Goal: Information Seeking & Learning: Learn about a topic

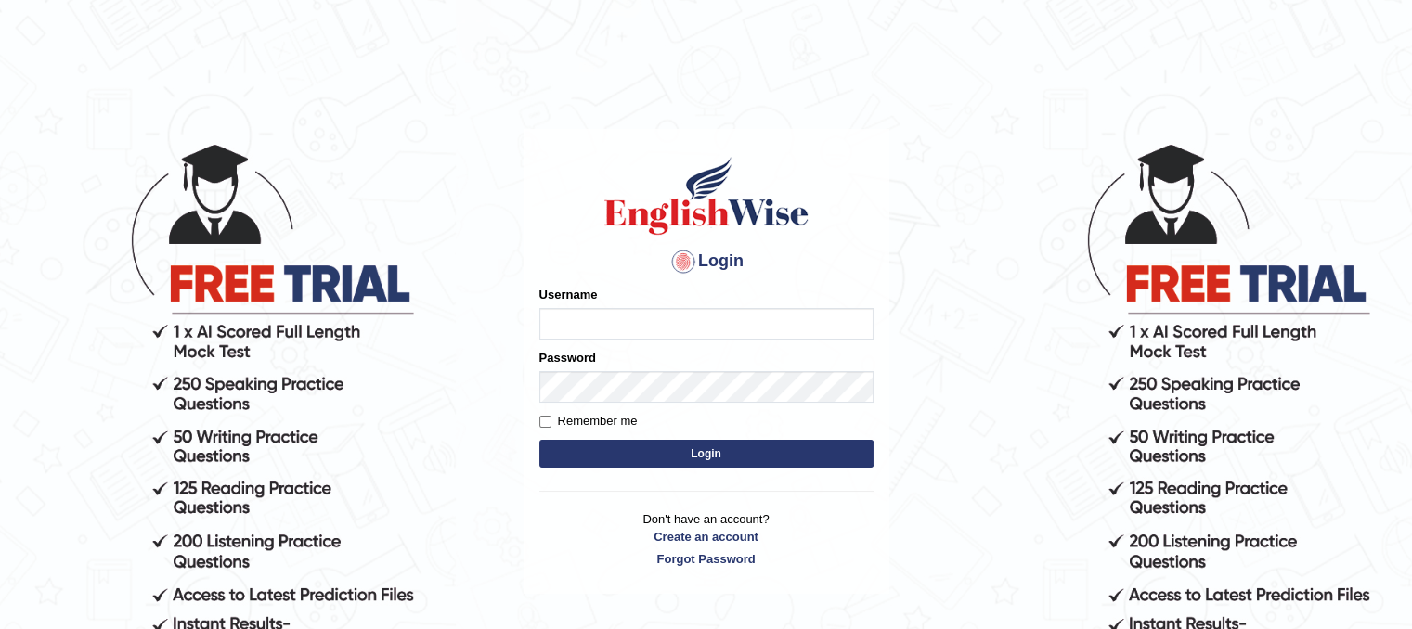
drag, startPoint x: 0, startPoint y: 0, endPoint x: 845, endPoint y: 316, distance: 901.9
click at [845, 316] on input "Username" at bounding box center [706, 324] width 334 height 32
click at [828, 331] on input "Username" at bounding box center [706, 324] width 334 height 32
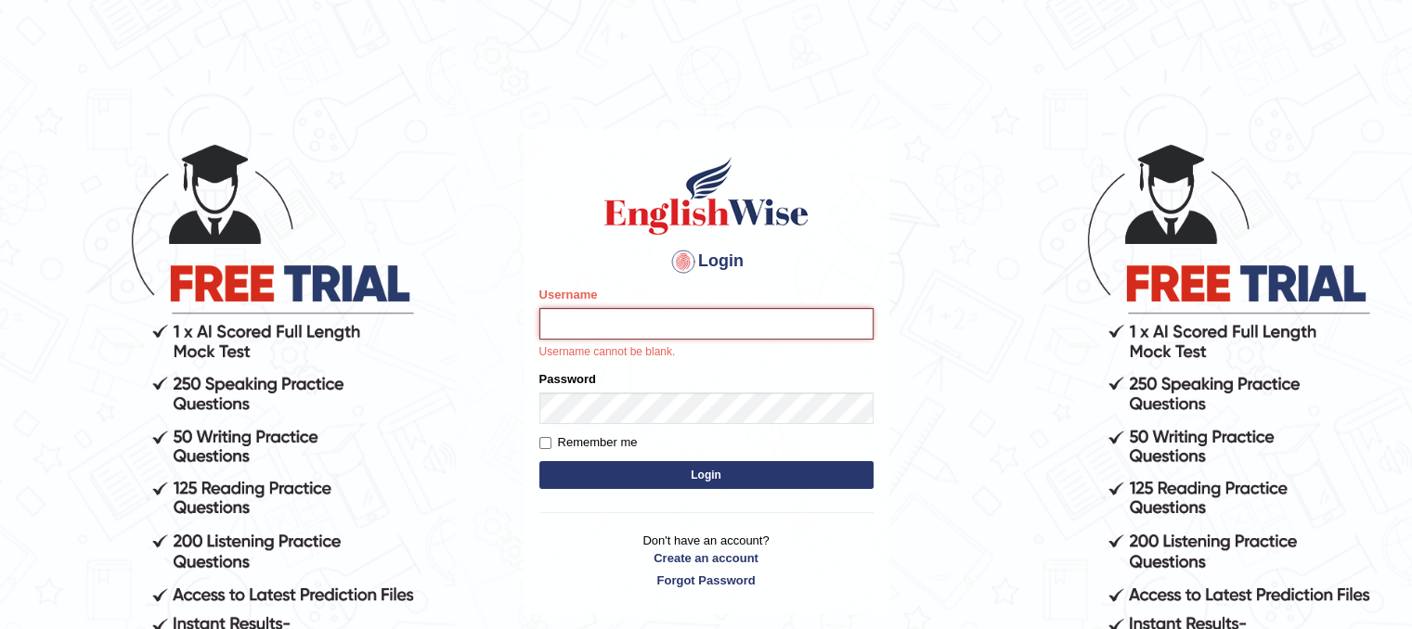
type input "veenananjundappa"
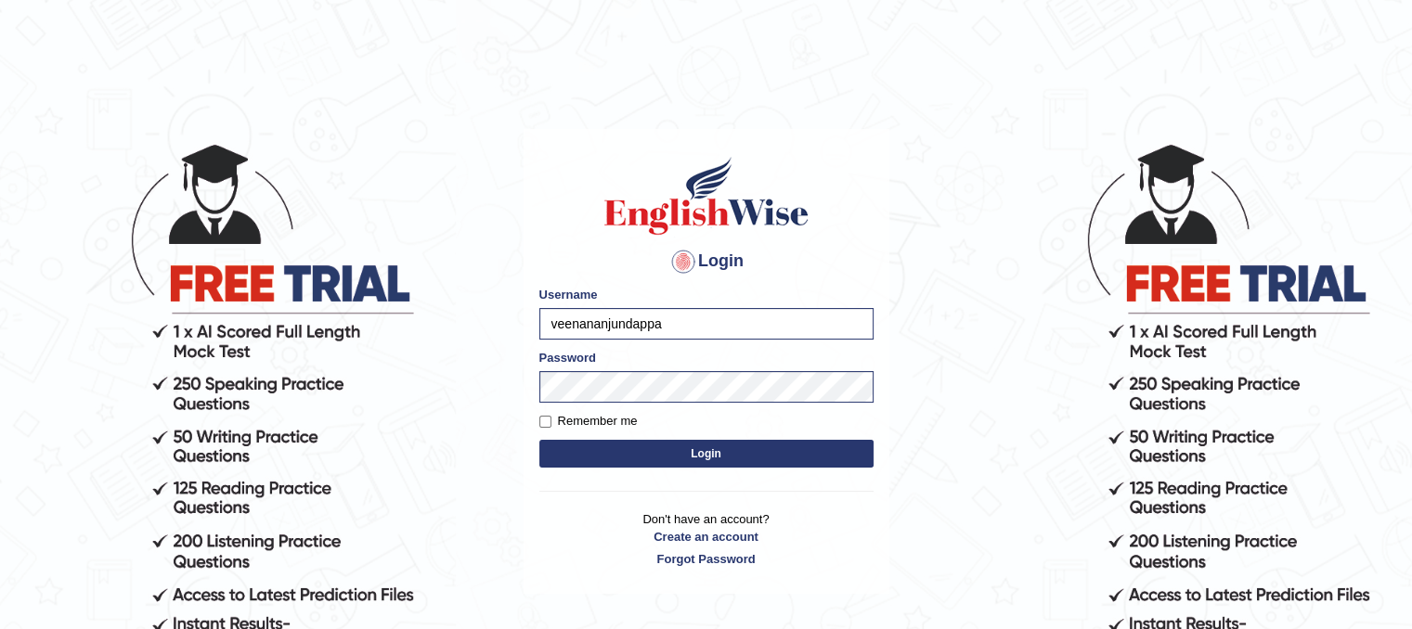
click at [713, 461] on button "Login" at bounding box center [706, 454] width 334 height 28
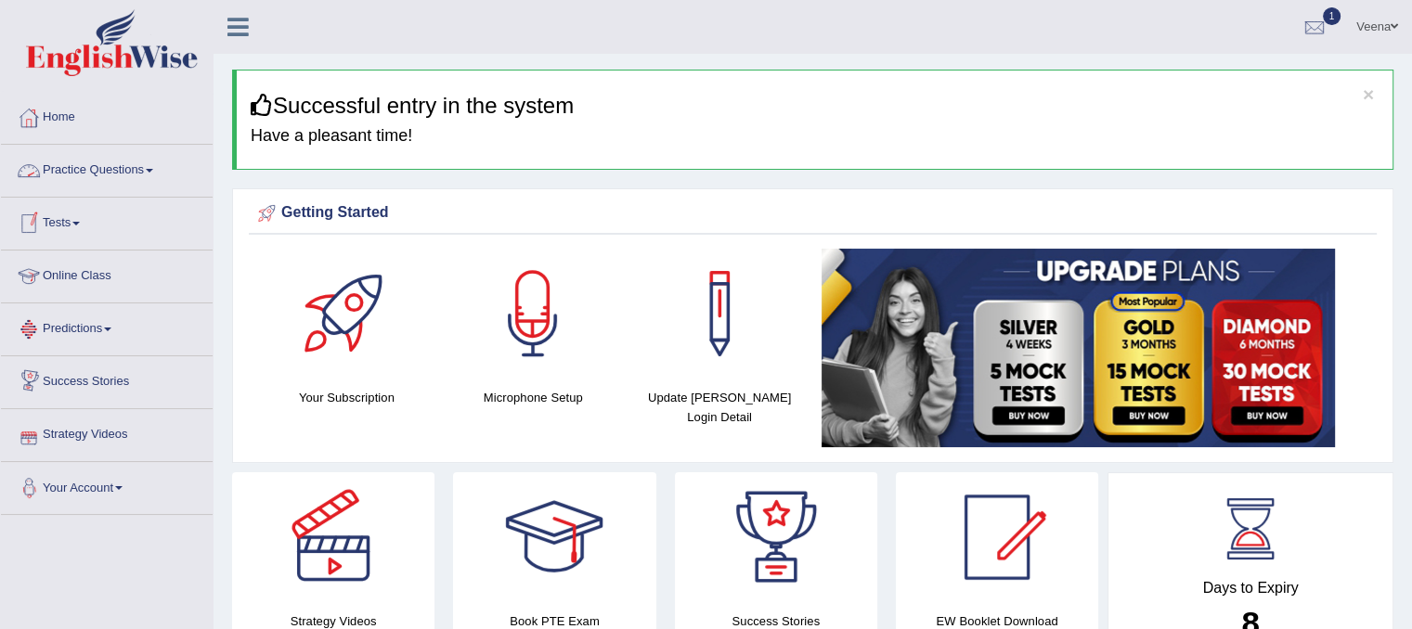
click at [155, 164] on link "Practice Questions" at bounding box center [107, 168] width 212 height 46
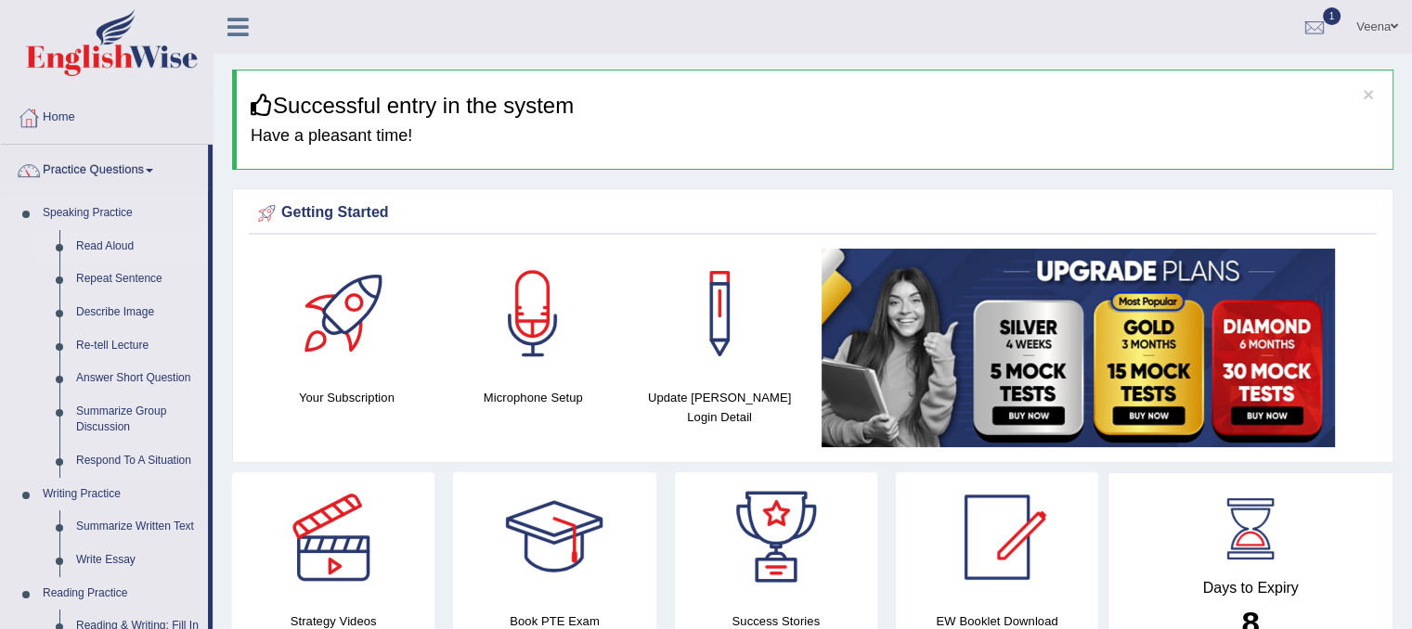
click at [134, 245] on link "Read Aloud" at bounding box center [138, 246] width 140 height 33
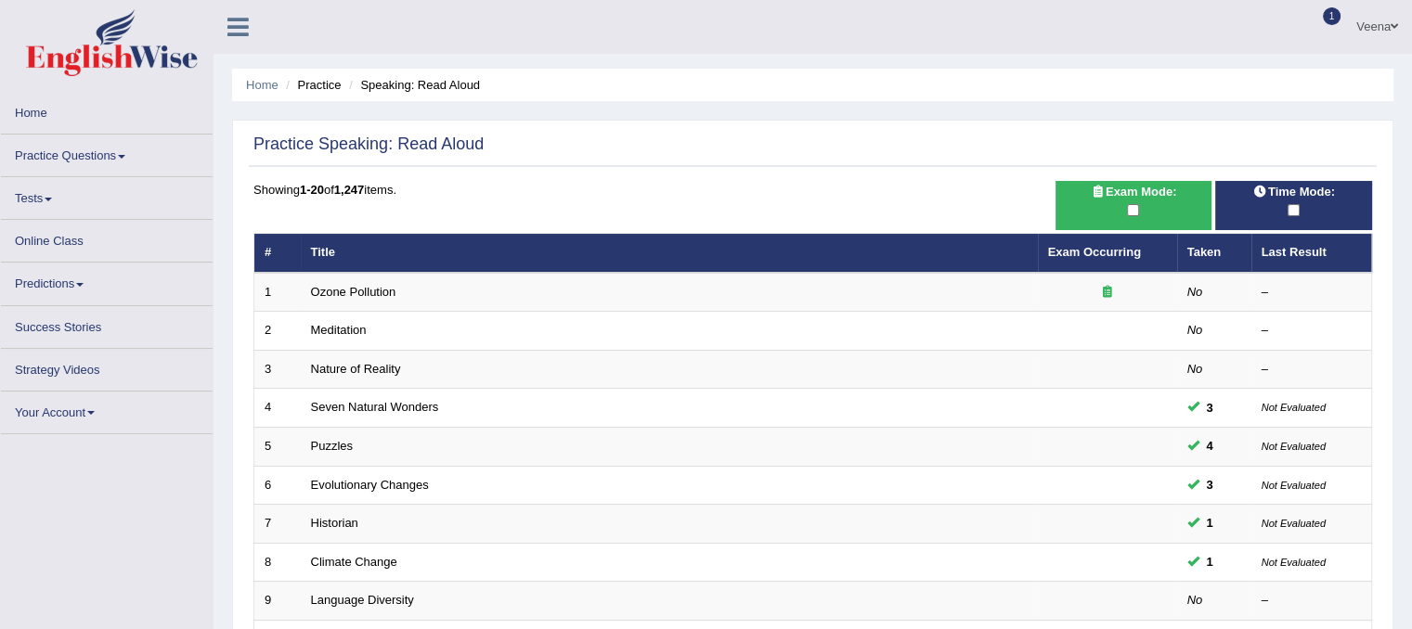
click at [122, 150] on link "Practice Questions" at bounding box center [107, 153] width 212 height 36
click at [125, 155] on span at bounding box center [121, 157] width 7 height 4
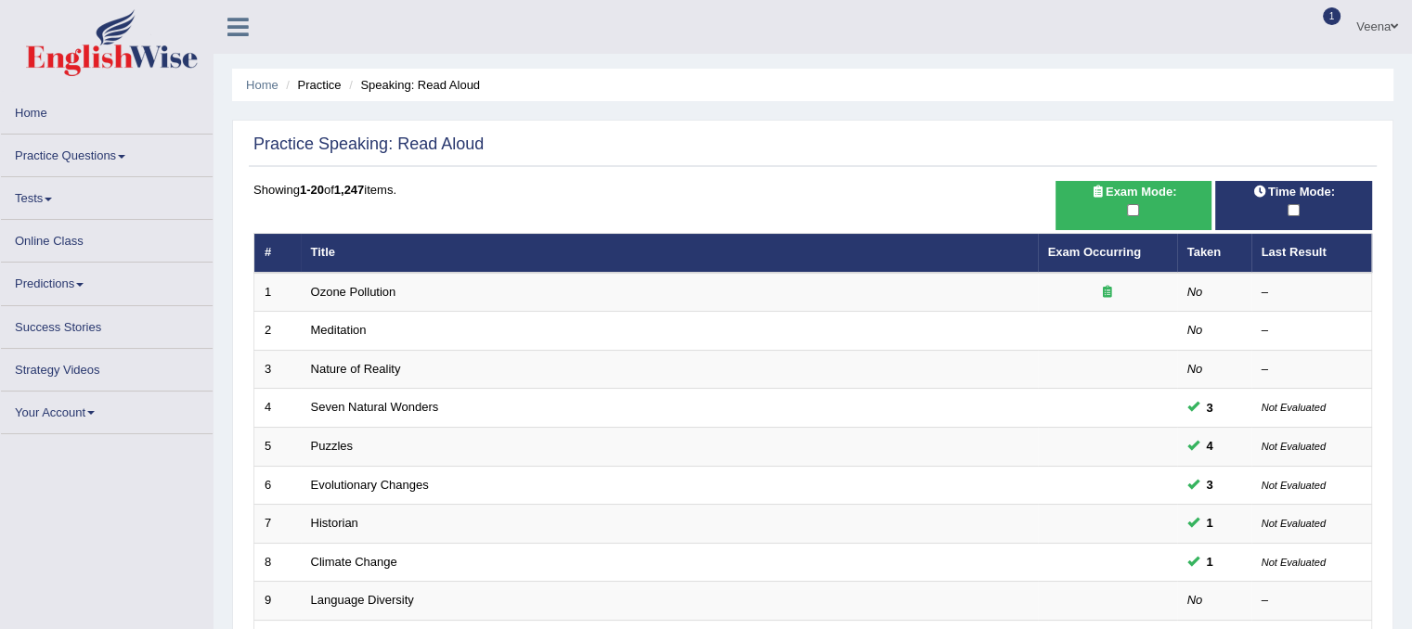
click at [125, 155] on span at bounding box center [121, 157] width 7 height 4
click at [122, 158] on link "Practice Questions" at bounding box center [107, 153] width 212 height 36
click at [122, 164] on link "Practice Questions" at bounding box center [107, 153] width 212 height 36
click at [124, 158] on link "Practice Questions" at bounding box center [107, 153] width 212 height 36
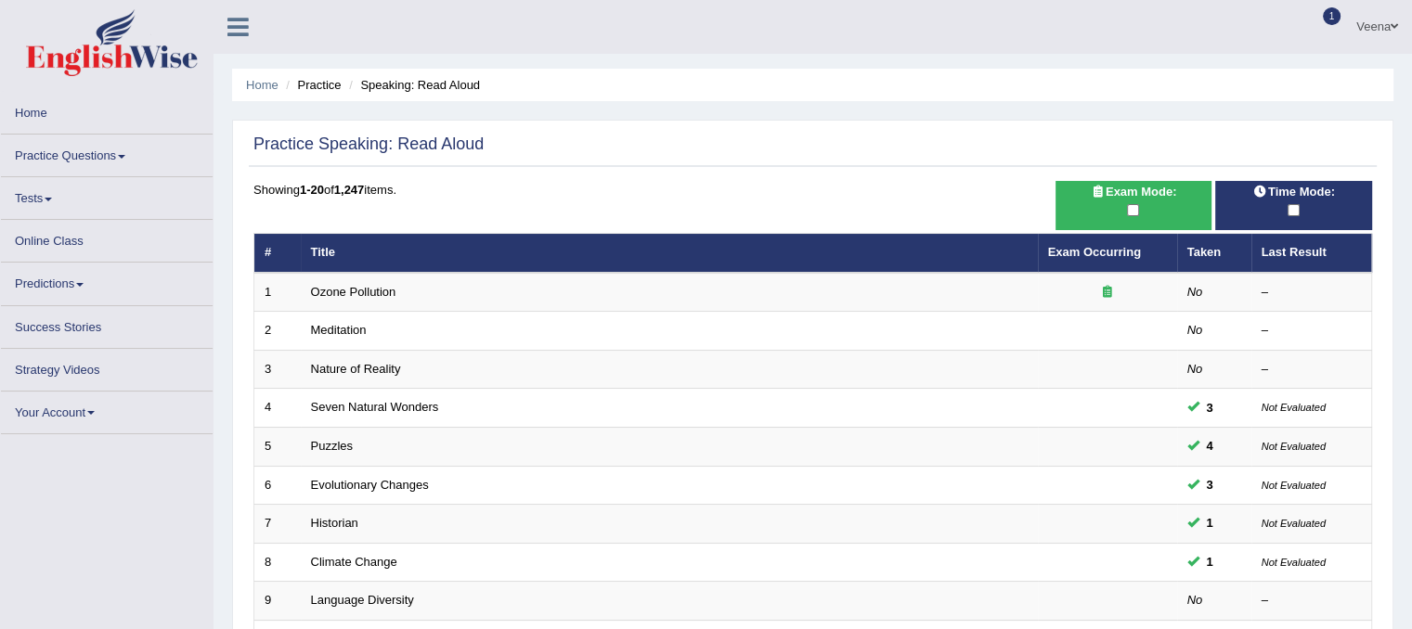
click at [97, 151] on link "Practice Questions" at bounding box center [107, 153] width 212 height 36
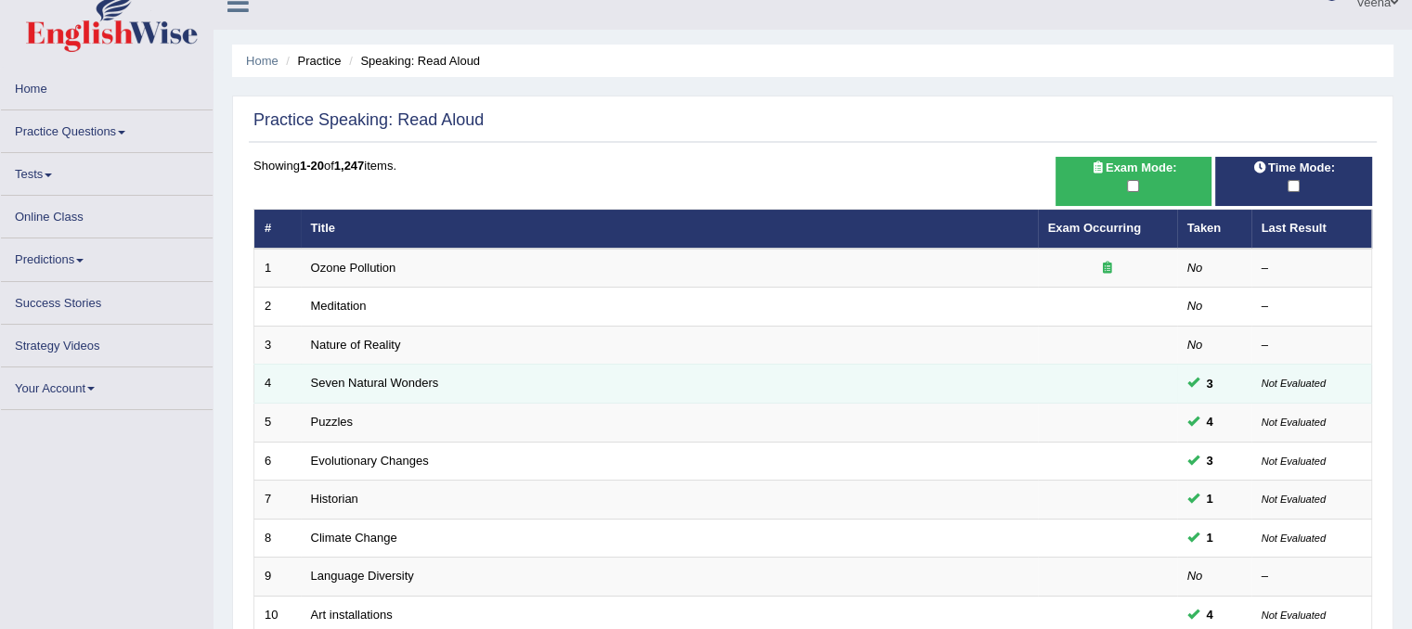
scroll to position [22, 0]
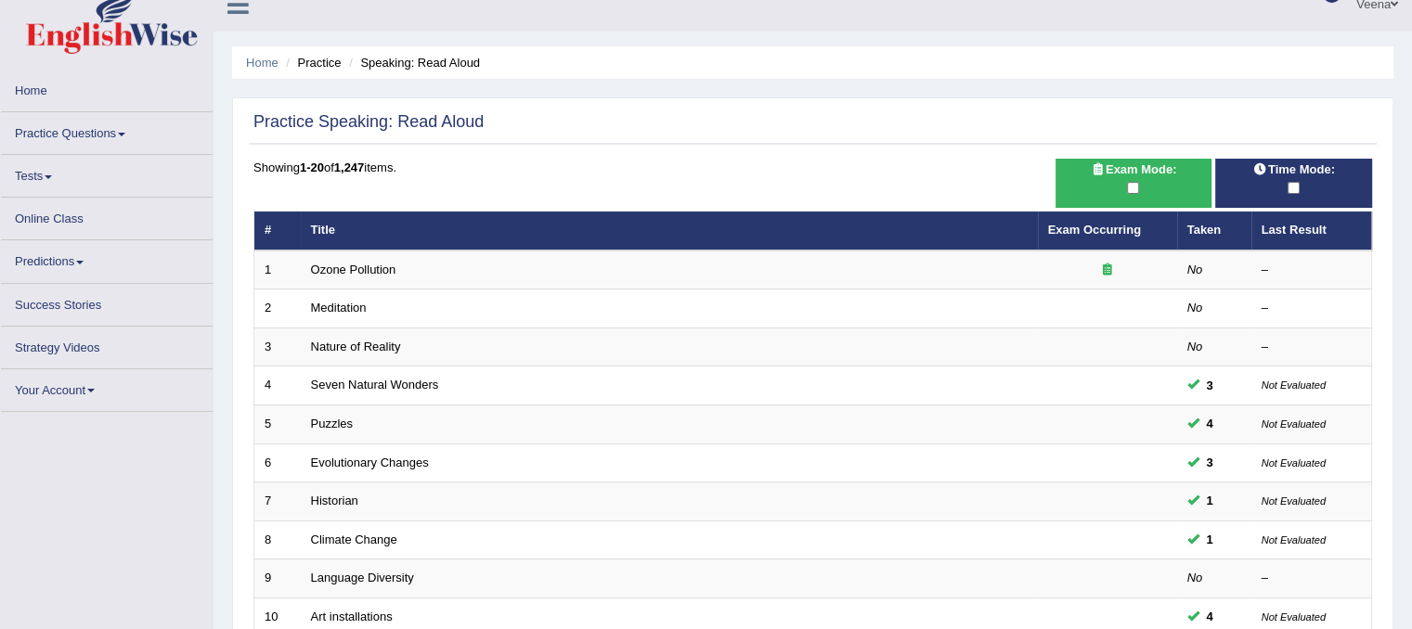
click at [124, 135] on span at bounding box center [121, 135] width 7 height 4
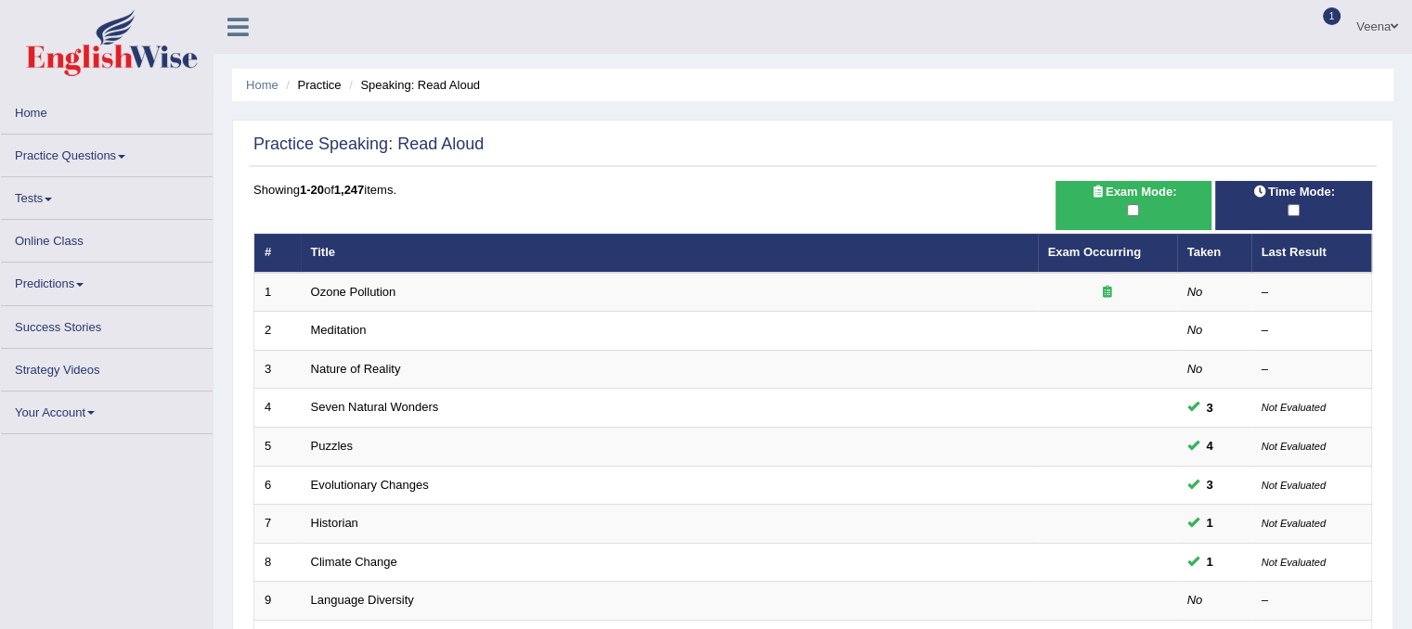
click at [120, 152] on link "Practice Questions" at bounding box center [107, 153] width 212 height 36
click at [52, 198] on span at bounding box center [48, 200] width 7 height 4
click at [123, 152] on link "Practice Questions" at bounding box center [107, 153] width 212 height 36
click at [137, 158] on link "Practice Questions" at bounding box center [107, 153] width 212 height 36
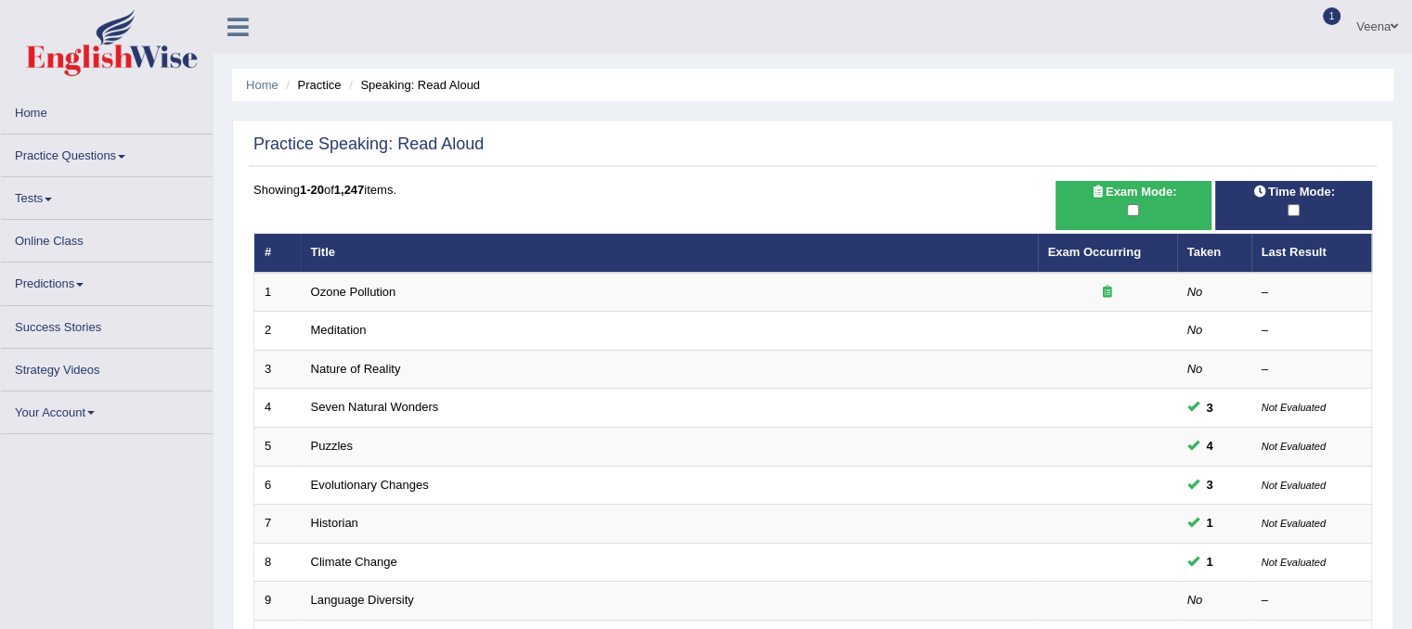
click at [123, 159] on link "Practice Questions" at bounding box center [107, 153] width 212 height 36
click at [125, 152] on link "Practice Questions" at bounding box center [107, 153] width 212 height 36
click at [123, 155] on span at bounding box center [121, 157] width 7 height 4
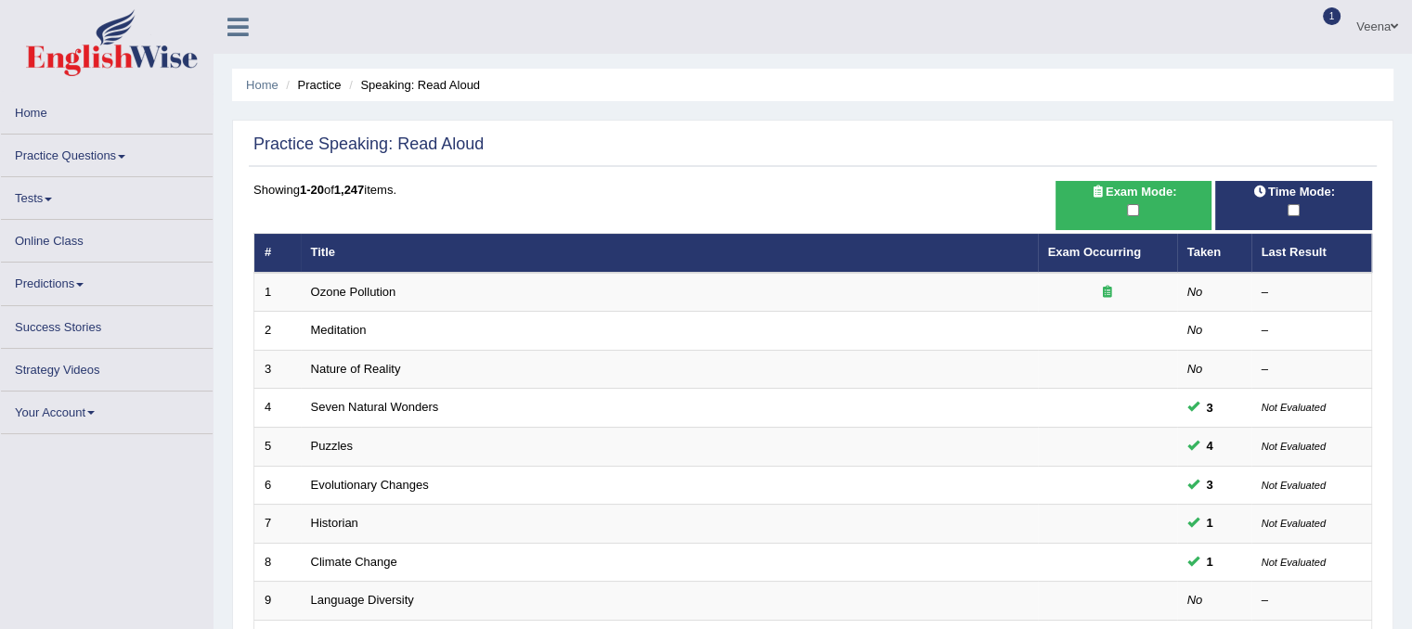
click at [123, 155] on span at bounding box center [121, 157] width 7 height 4
click at [78, 112] on link "Home" at bounding box center [107, 110] width 212 height 36
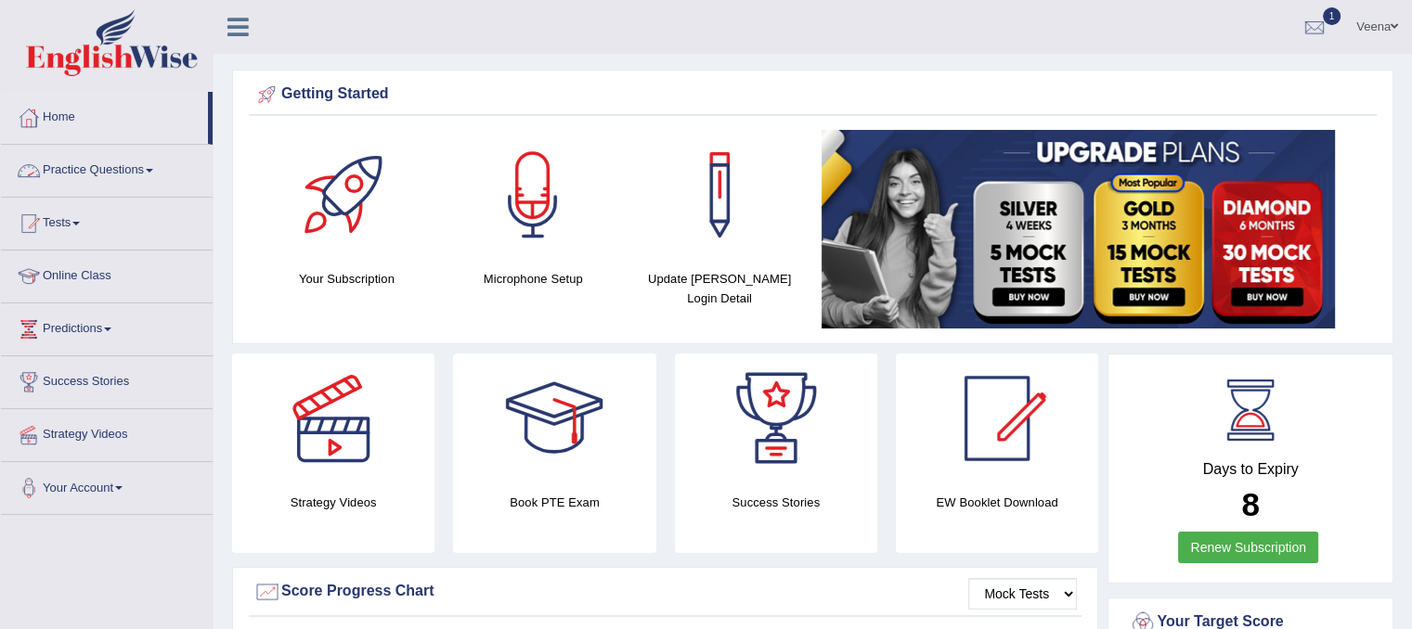
click at [148, 168] on link "Practice Questions" at bounding box center [107, 168] width 212 height 46
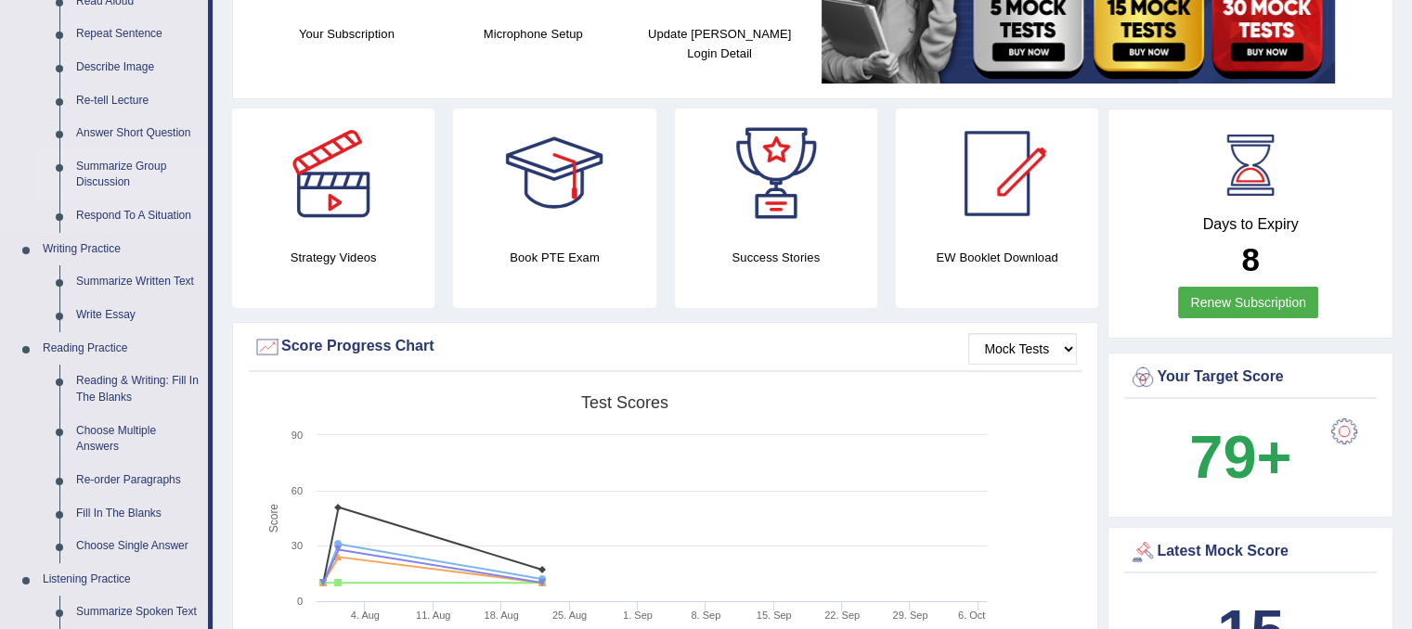
scroll to position [144, 0]
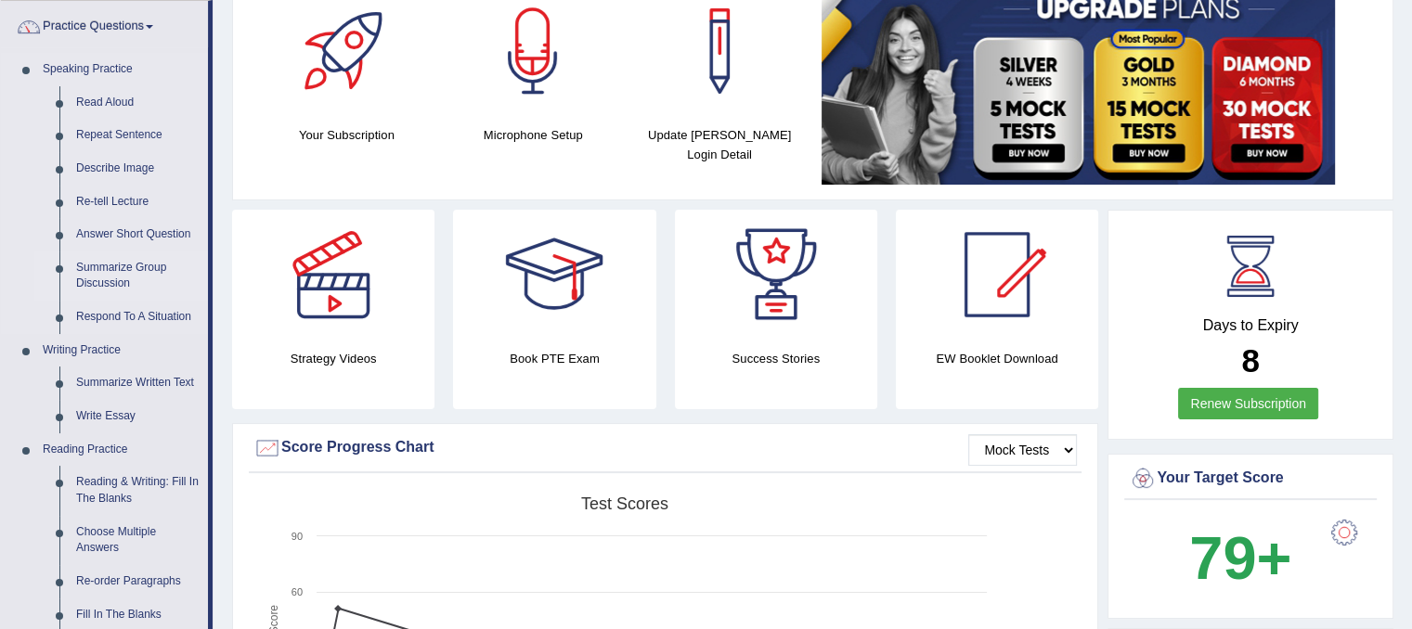
click at [128, 274] on link "Summarize Group Discussion" at bounding box center [138, 276] width 140 height 49
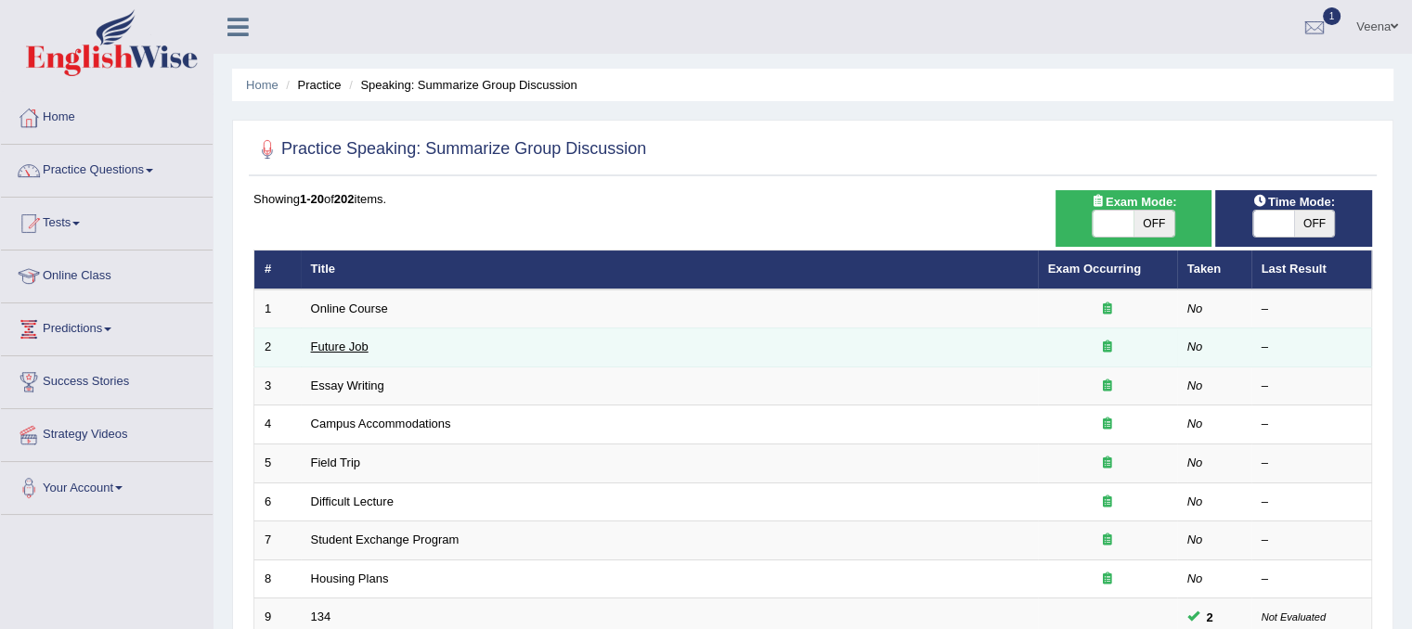
click at [346, 340] on link "Future Job" at bounding box center [340, 347] width 58 height 14
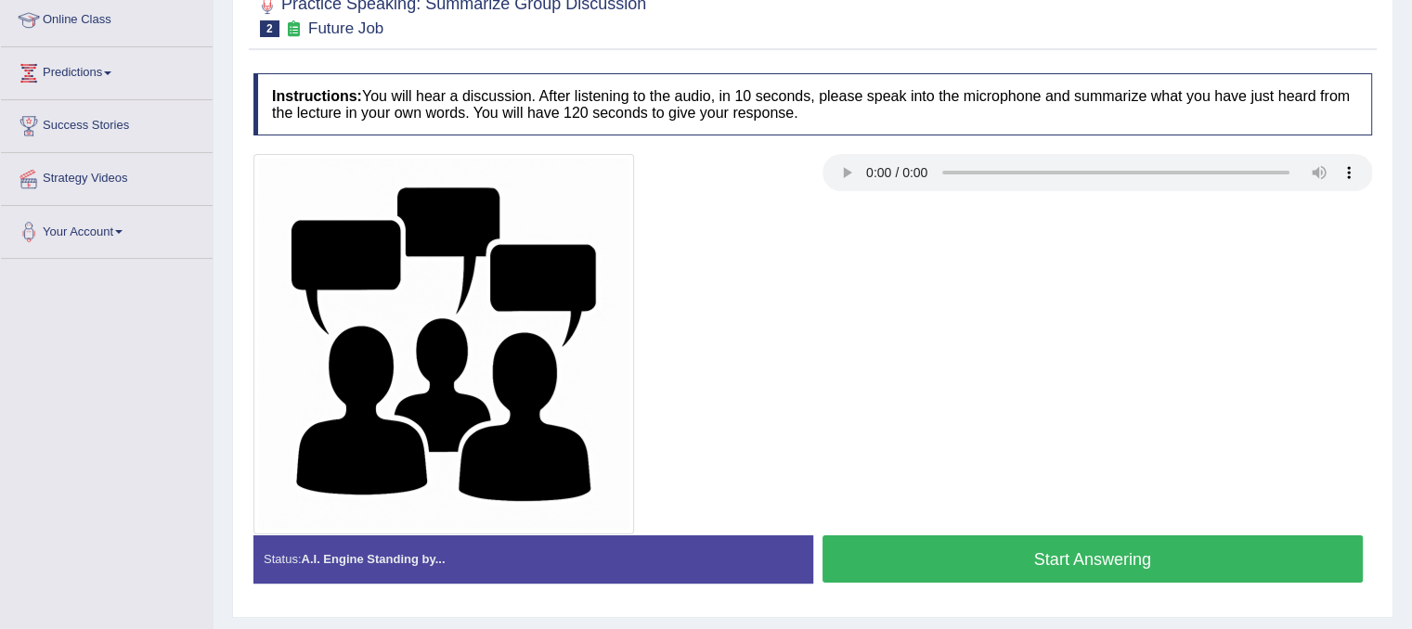
scroll to position [256, 0]
click at [953, 567] on button "Start Answering" at bounding box center [1093, 559] width 541 height 47
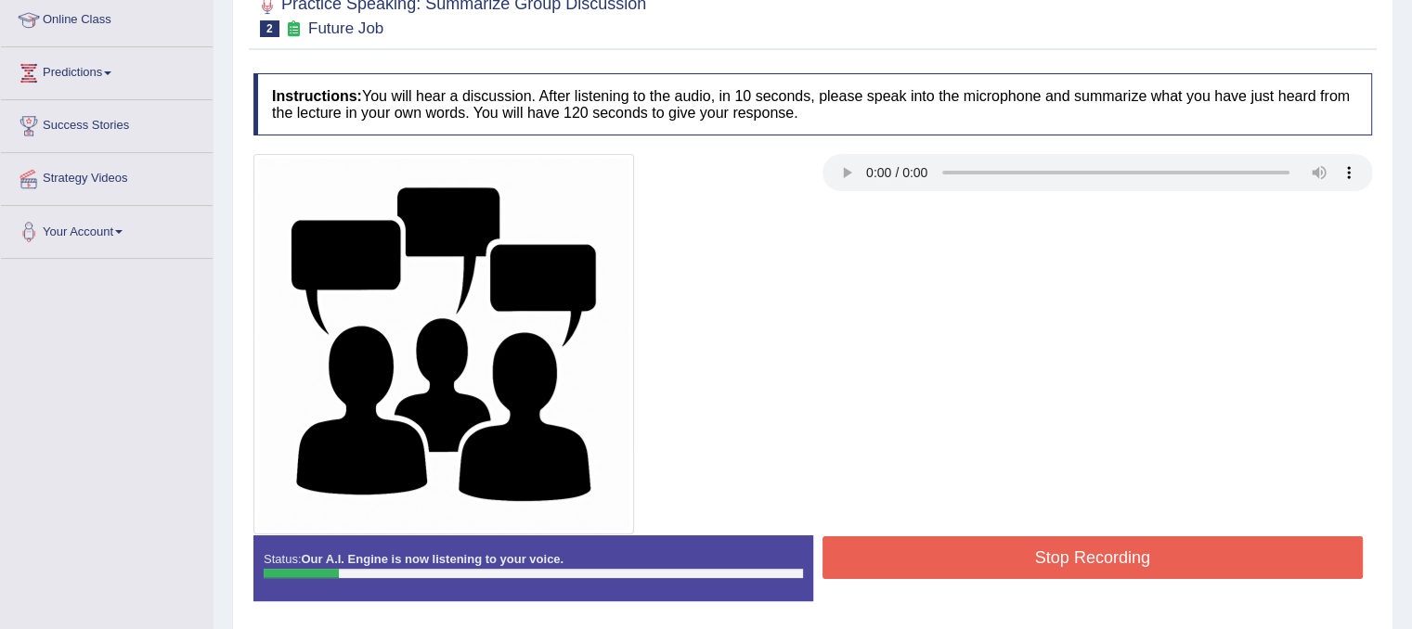
click at [953, 567] on button "Stop Recording" at bounding box center [1093, 558] width 541 height 43
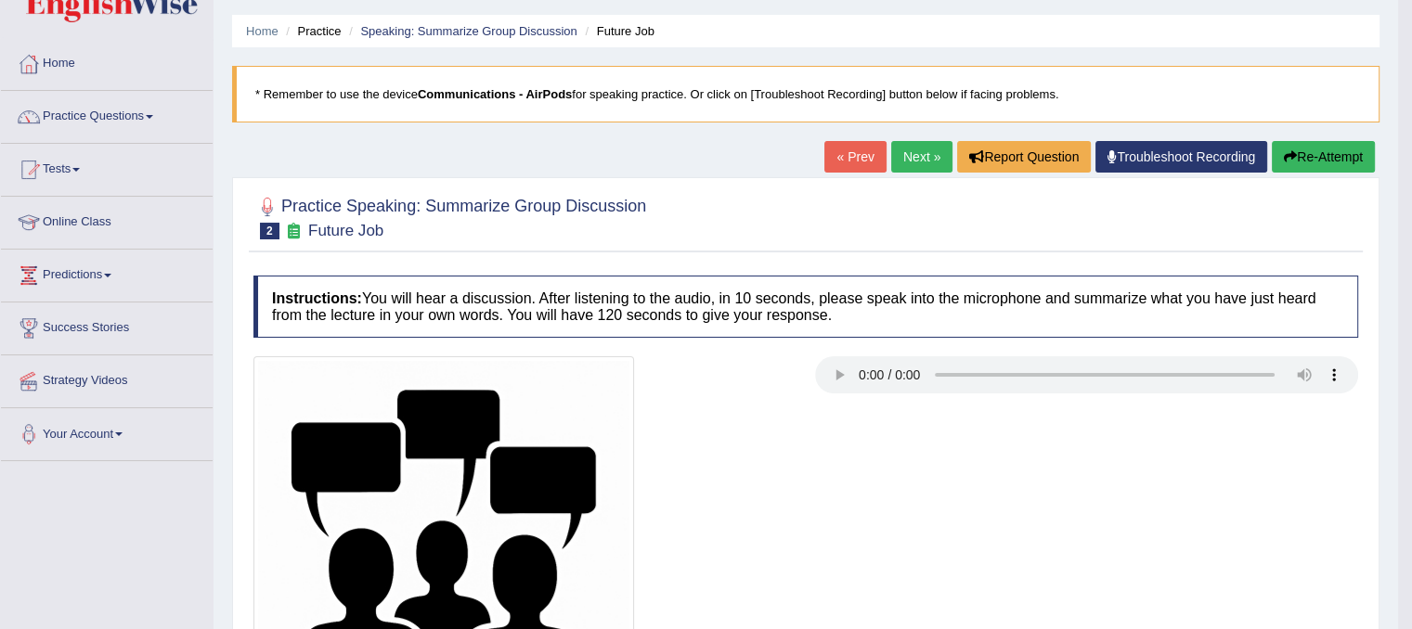
scroll to position [52, 0]
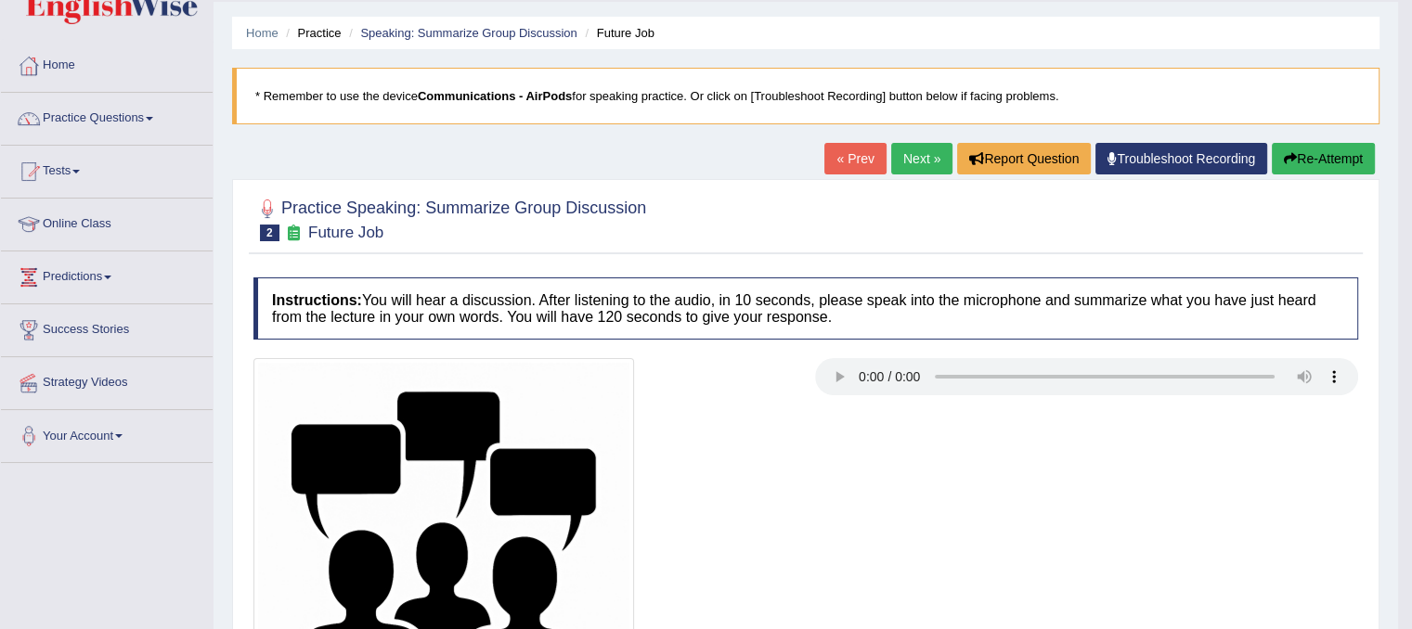
click at [1294, 160] on button "Re-Attempt" at bounding box center [1323, 159] width 103 height 32
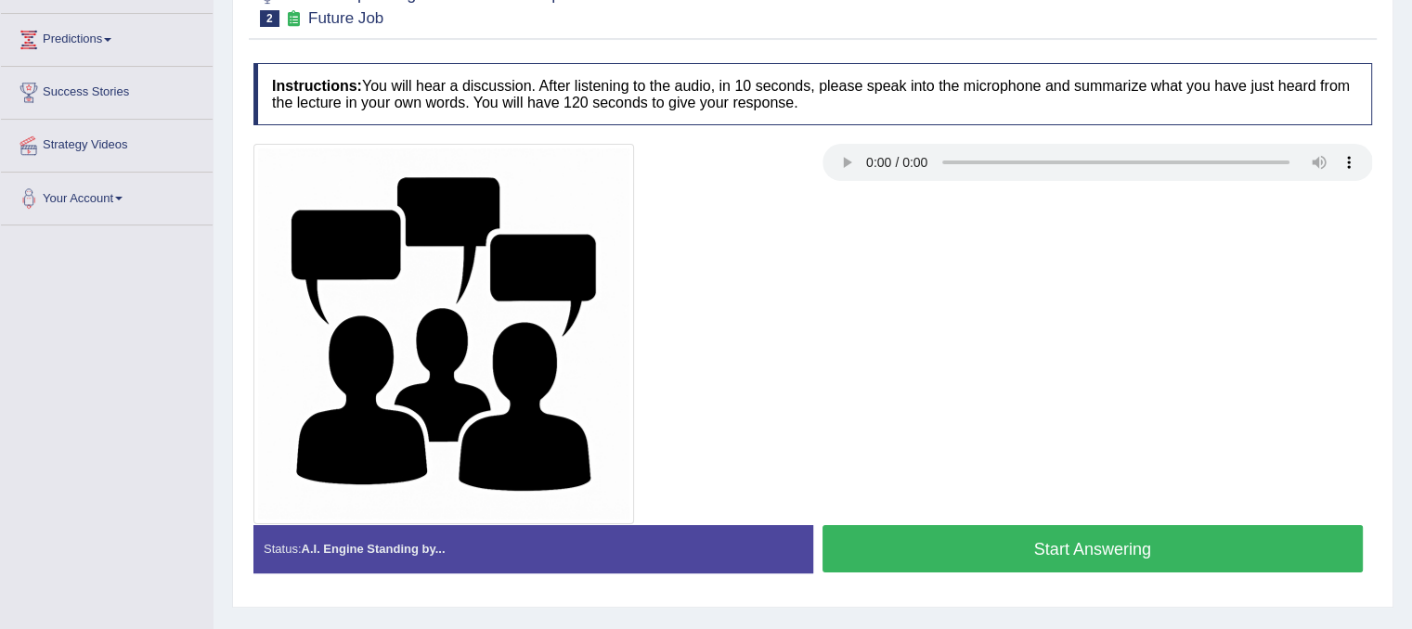
scroll to position [345, 0]
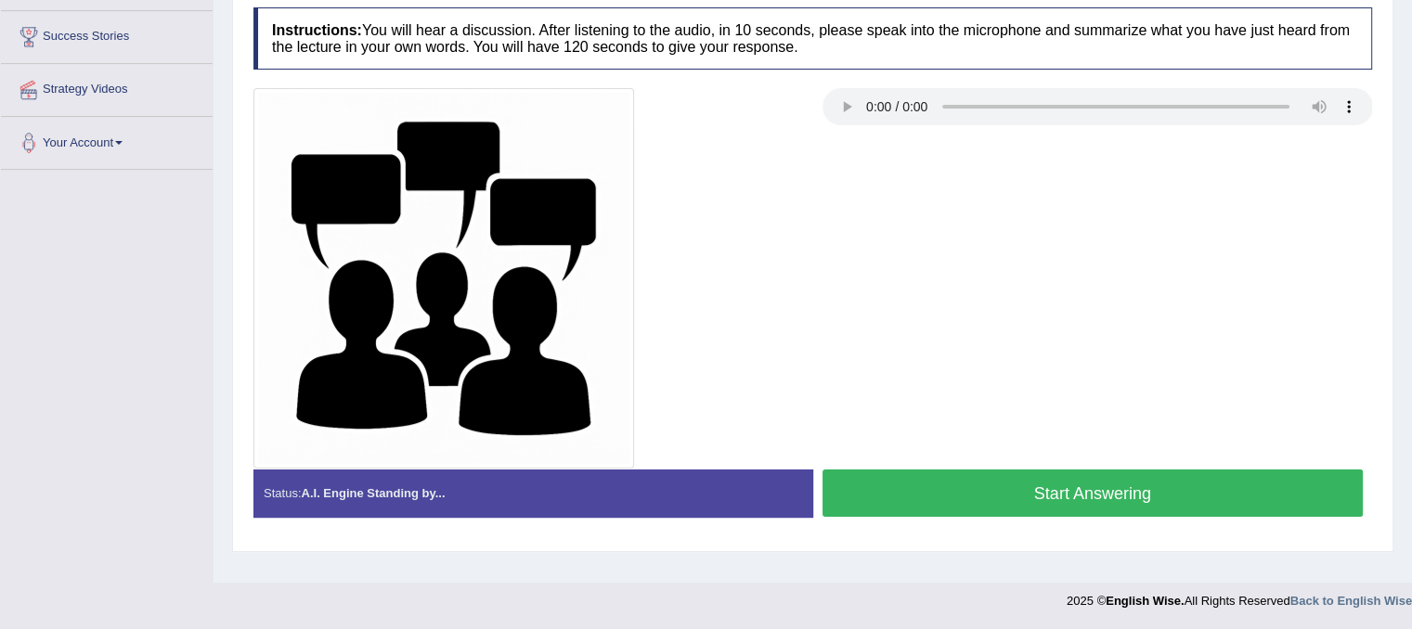
click at [1013, 493] on button "Start Answering" at bounding box center [1093, 493] width 541 height 47
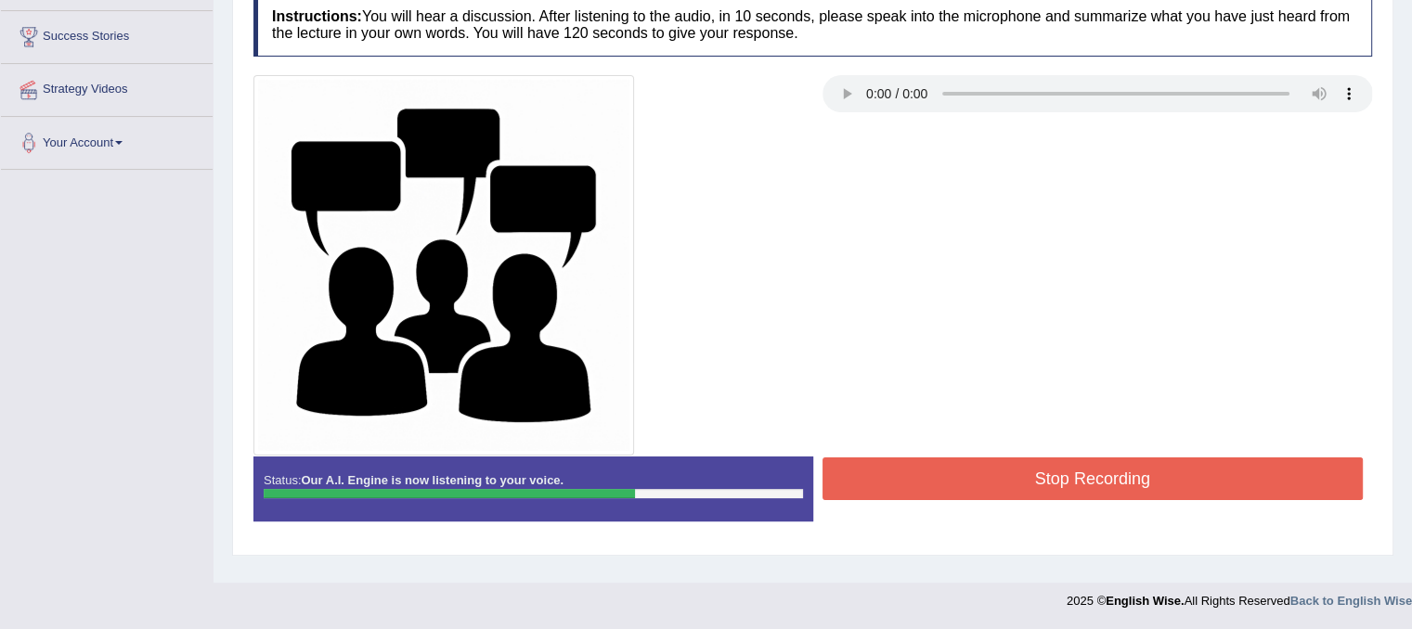
click at [1013, 493] on button "Stop Recording" at bounding box center [1093, 479] width 541 height 43
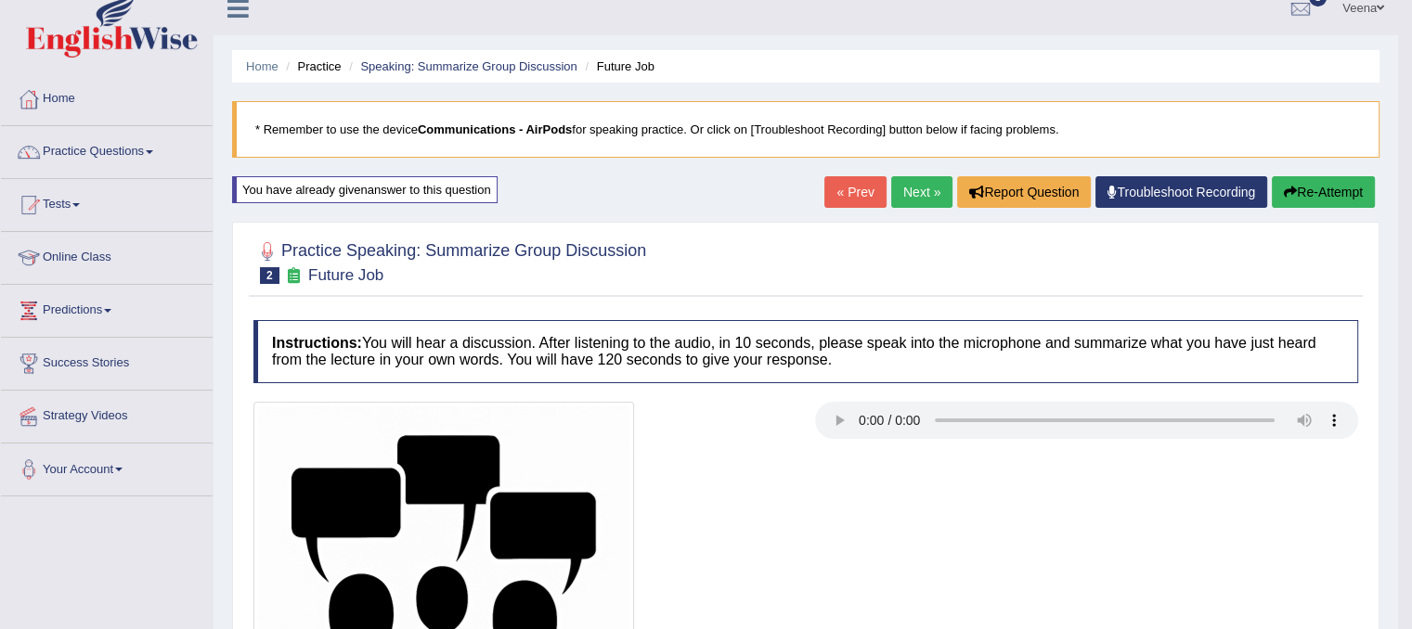
scroll to position [0, 0]
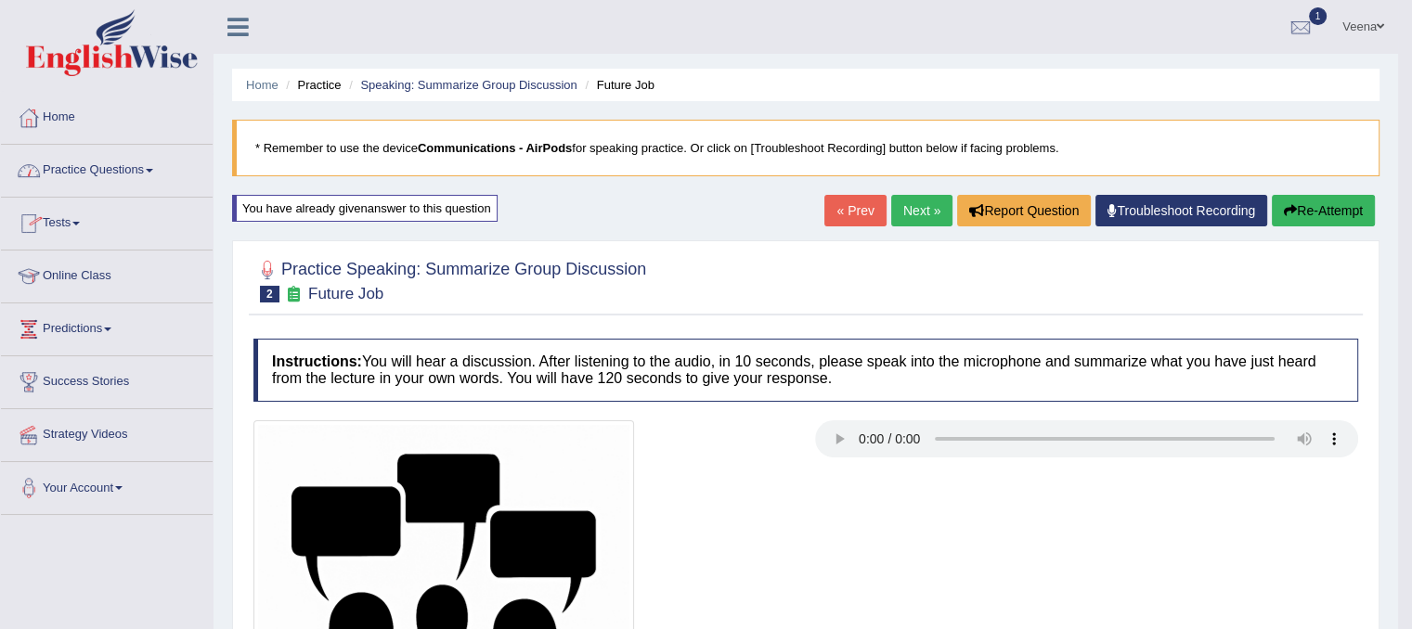
click at [149, 170] on link "Practice Questions" at bounding box center [107, 168] width 212 height 46
